Goal: Book appointment/travel/reservation

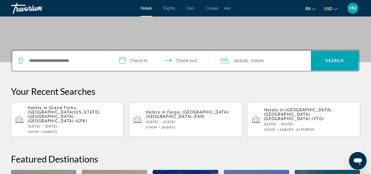
scroll to position [110, 0]
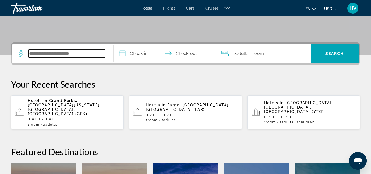
click at [53, 54] on input "Search widget" at bounding box center [67, 53] width 77 height 8
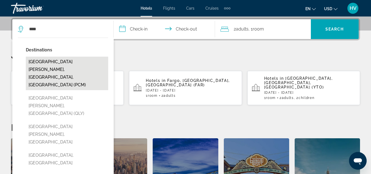
click at [62, 62] on button "[GEOGRAPHIC_DATA][PERSON_NAME], [GEOGRAPHIC_DATA], [GEOGRAPHIC_DATA] (PCM)" at bounding box center [67, 74] width 82 height 34
type input "**********"
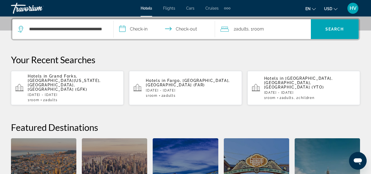
click at [139, 31] on input "**********" at bounding box center [166, 29] width 104 height 21
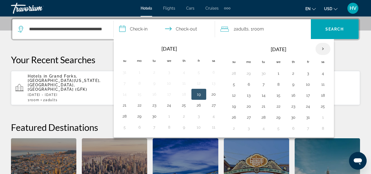
click at [324, 49] on th "Next month" at bounding box center [323, 49] width 15 height 12
click at [264, 107] on button "23" at bounding box center [263, 107] width 9 height 8
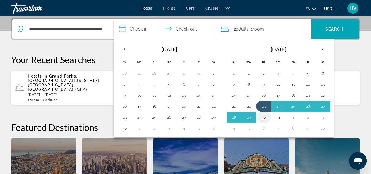
click at [265, 116] on button "30" at bounding box center [263, 118] width 9 height 8
type input "**********"
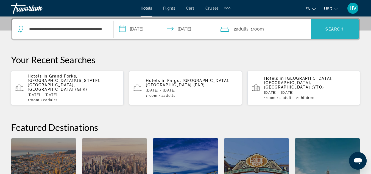
click at [324, 33] on span "Search widget" at bounding box center [335, 29] width 48 height 13
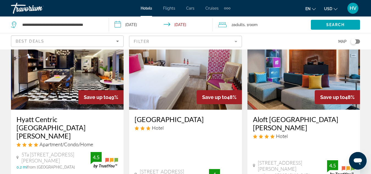
scroll to position [275, 0]
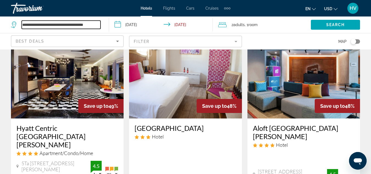
click at [93, 26] on input "**********" at bounding box center [61, 25] width 79 height 8
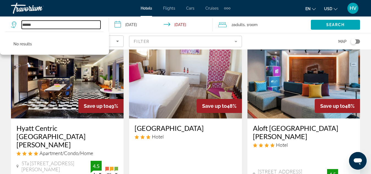
click at [72, 24] on input "*****" at bounding box center [61, 25] width 79 height 8
type input "*"
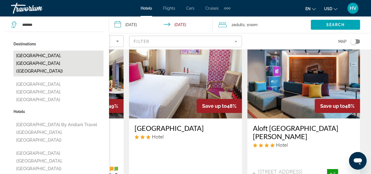
click at [62, 55] on button "Cancun, Mexico (CUN)" at bounding box center [58, 64] width 90 height 26
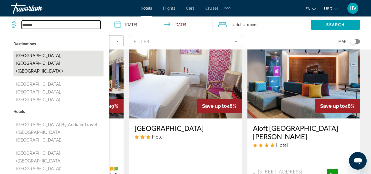
type input "**********"
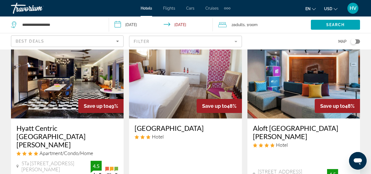
click at [254, 27] on span "Room" at bounding box center [252, 25] width 9 height 4
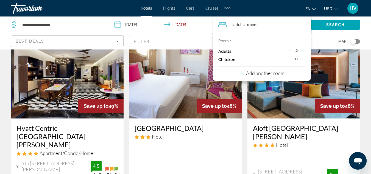
click at [299, 60] on div "0" at bounding box center [297, 60] width 18 height 8
click at [302, 59] on icon "Increment children" at bounding box center [303, 59] width 5 height 7
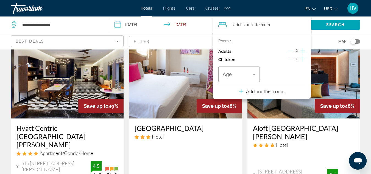
click at [305, 58] on icon "Increment children" at bounding box center [303, 59] width 5 height 7
click at [256, 78] on div "Age" at bounding box center [240, 74] width 42 height 15
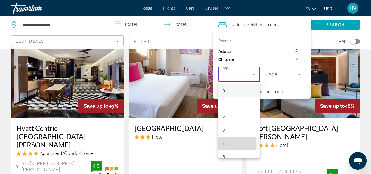
click at [228, 143] on mat-option "4" at bounding box center [240, 143] width 42 height 13
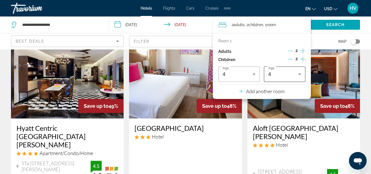
click at [300, 78] on div "4" at bounding box center [285, 74] width 33 height 15
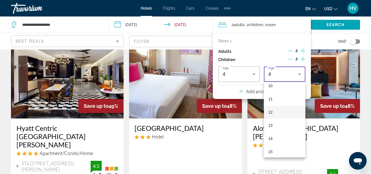
scroll to position [137, 0]
click at [279, 113] on mat-option "12" at bounding box center [285, 111] width 42 height 13
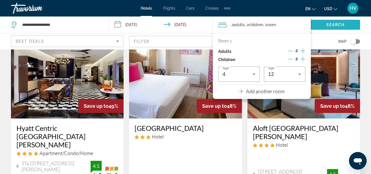
click at [327, 27] on span "Search" at bounding box center [336, 25] width 19 height 4
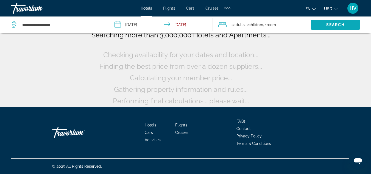
scroll to position [48, 0]
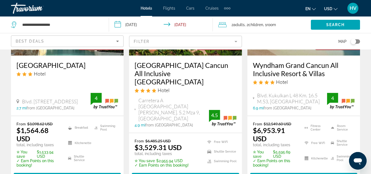
scroll to position [577, 0]
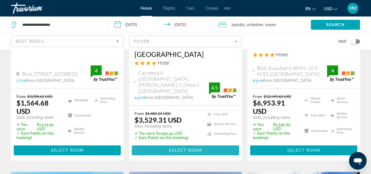
click at [184, 148] on span "Select Room" at bounding box center [185, 150] width 33 height 4
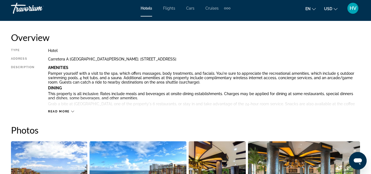
scroll to position [275, 0]
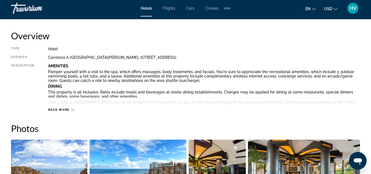
click at [72, 110] on icon "Main content" at bounding box center [72, 109] width 3 height 3
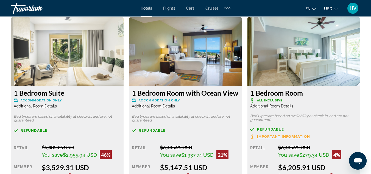
scroll to position [1209, 0]
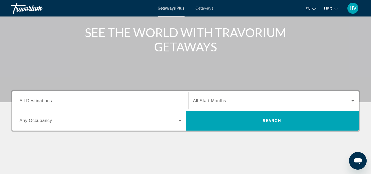
scroll to position [82, 0]
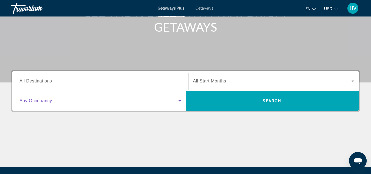
click at [179, 103] on icon "Search widget" at bounding box center [180, 101] width 7 height 7
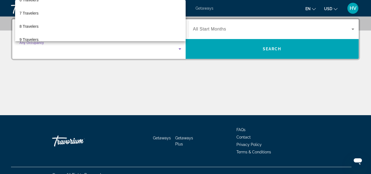
scroll to position [85, 0]
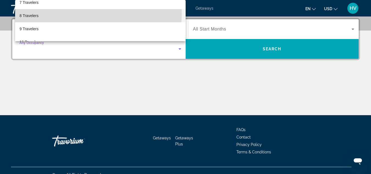
click at [82, 14] on mat-option "8 Travelers" at bounding box center [100, 15] width 171 height 13
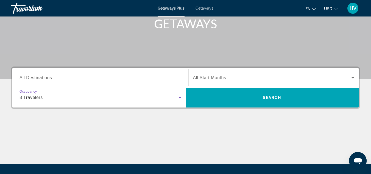
scroll to position [79, 0]
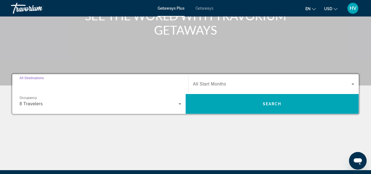
click at [86, 85] on input "Destination All Destinations" at bounding box center [101, 84] width 162 height 7
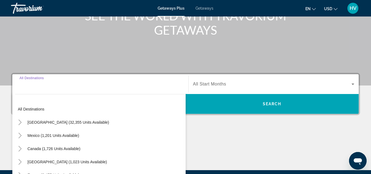
scroll to position [134, 0]
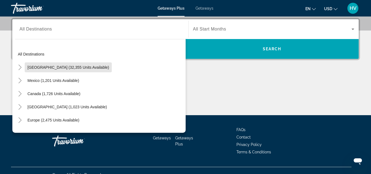
click at [73, 70] on span "Search widget" at bounding box center [68, 67] width 87 height 13
type input "**********"
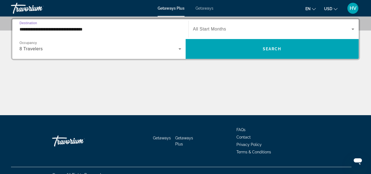
click at [110, 29] on input "**********" at bounding box center [101, 29] width 162 height 7
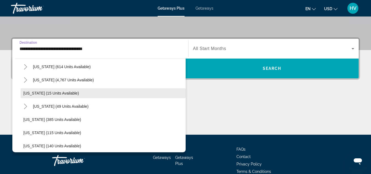
scroll to position [82, 0]
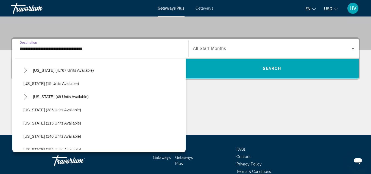
click at [114, 48] on input "**********" at bounding box center [101, 49] width 162 height 7
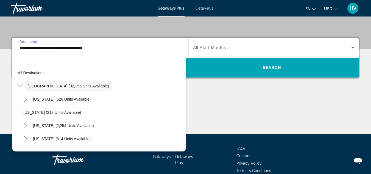
scroll to position [107, 0]
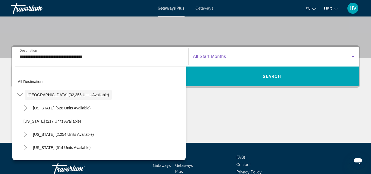
click at [348, 59] on span "Search widget" at bounding box center [272, 56] width 159 height 7
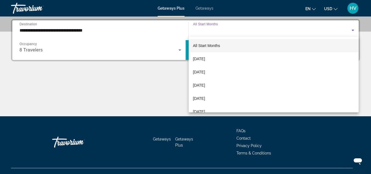
scroll to position [134, 0]
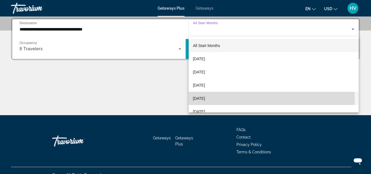
click at [205, 98] on span "December 2025" at bounding box center [199, 98] width 12 height 7
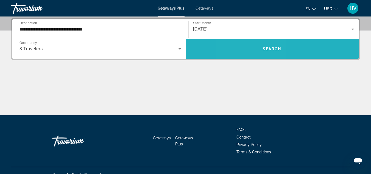
click at [253, 52] on span "Search widget" at bounding box center [272, 48] width 173 height 13
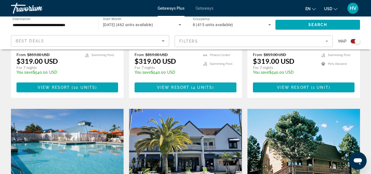
scroll to position [330, 0]
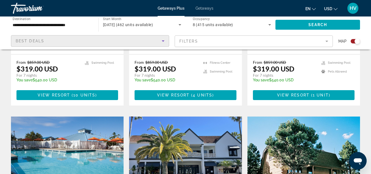
click at [164, 43] on icon "Sort by" at bounding box center [163, 41] width 7 height 7
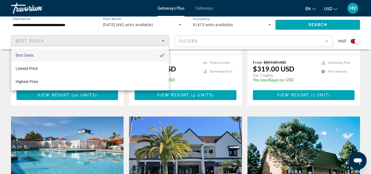
click at [86, 26] on div at bounding box center [185, 87] width 371 height 174
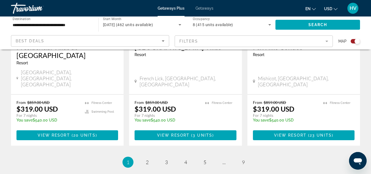
scroll to position [907, 0]
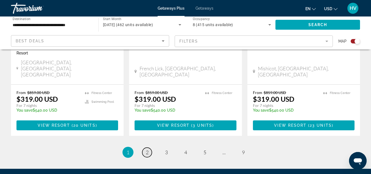
click at [147, 149] on span "2" at bounding box center [147, 152] width 3 height 6
